Goal: Navigation & Orientation: Find specific page/section

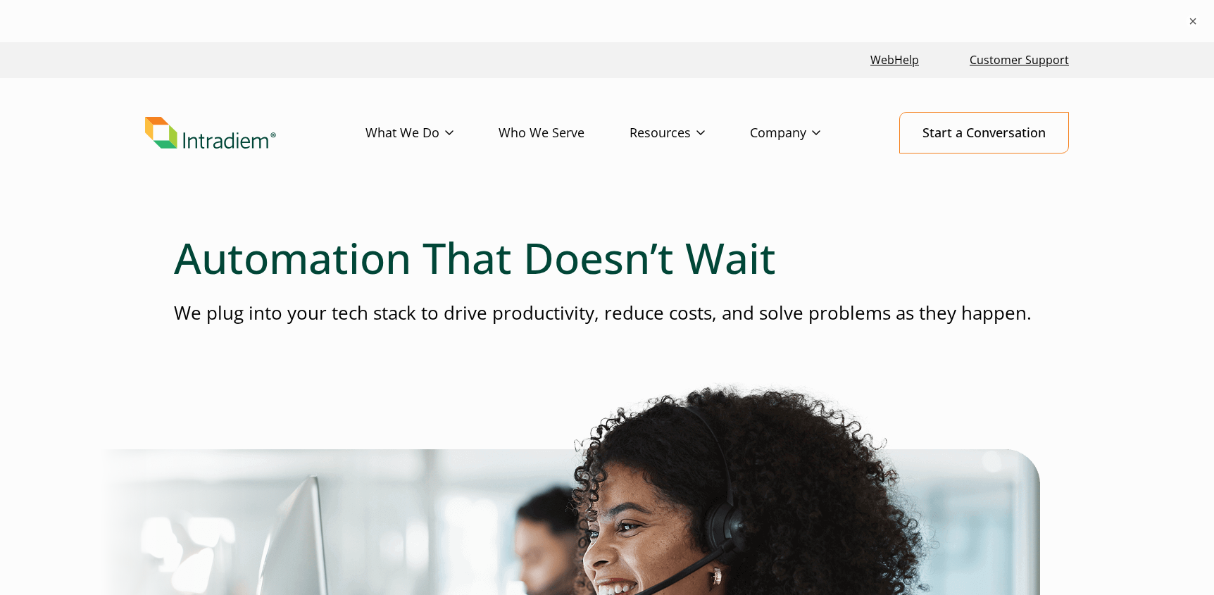
click at [211, 146] on img "Link to homepage of Intradiem" at bounding box center [210, 133] width 131 height 32
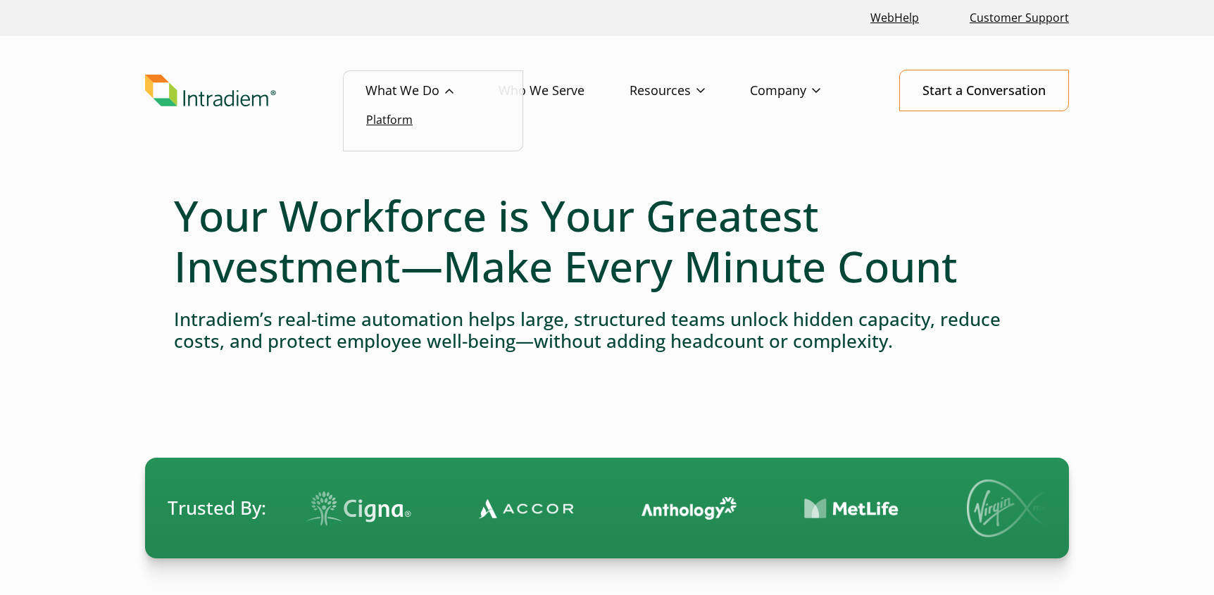
click at [403, 119] on link "Platform" at bounding box center [389, 119] width 46 height 15
